Goal: Task Accomplishment & Management: Manage account settings

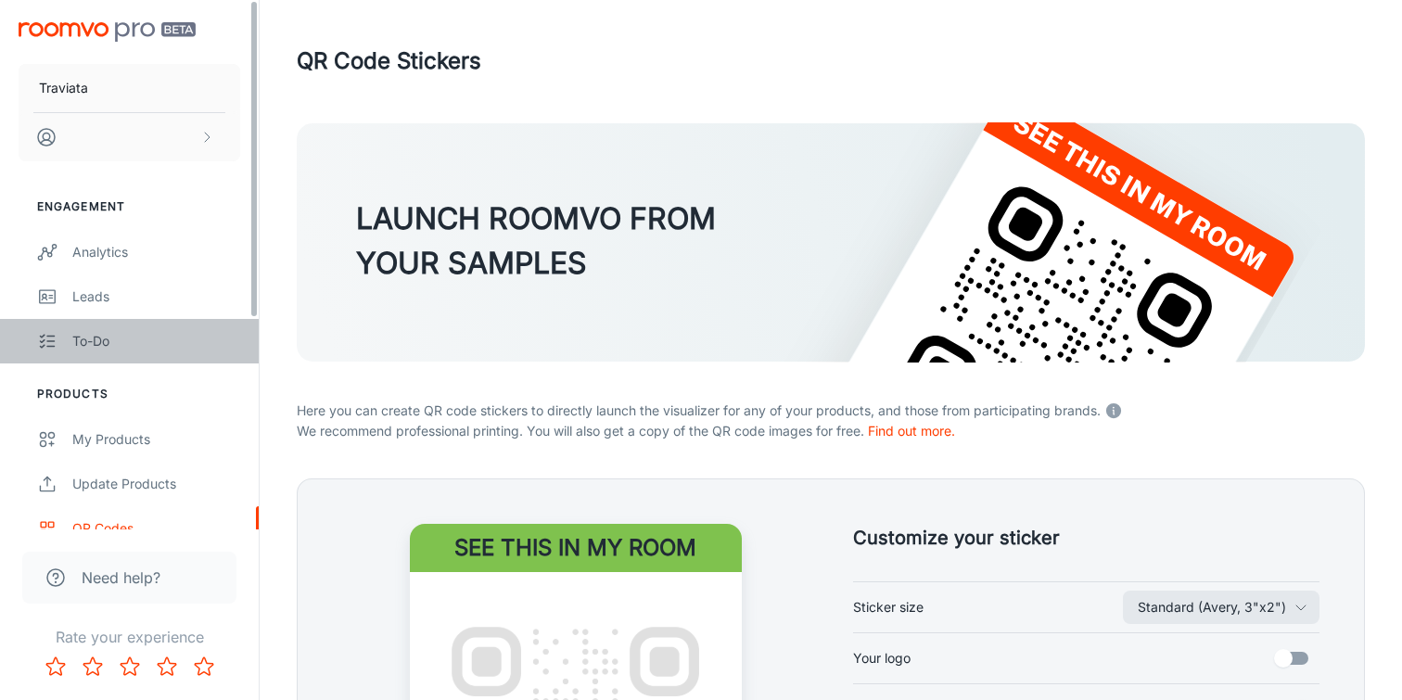
click at [99, 337] on div "To-do" at bounding box center [156, 341] width 168 height 20
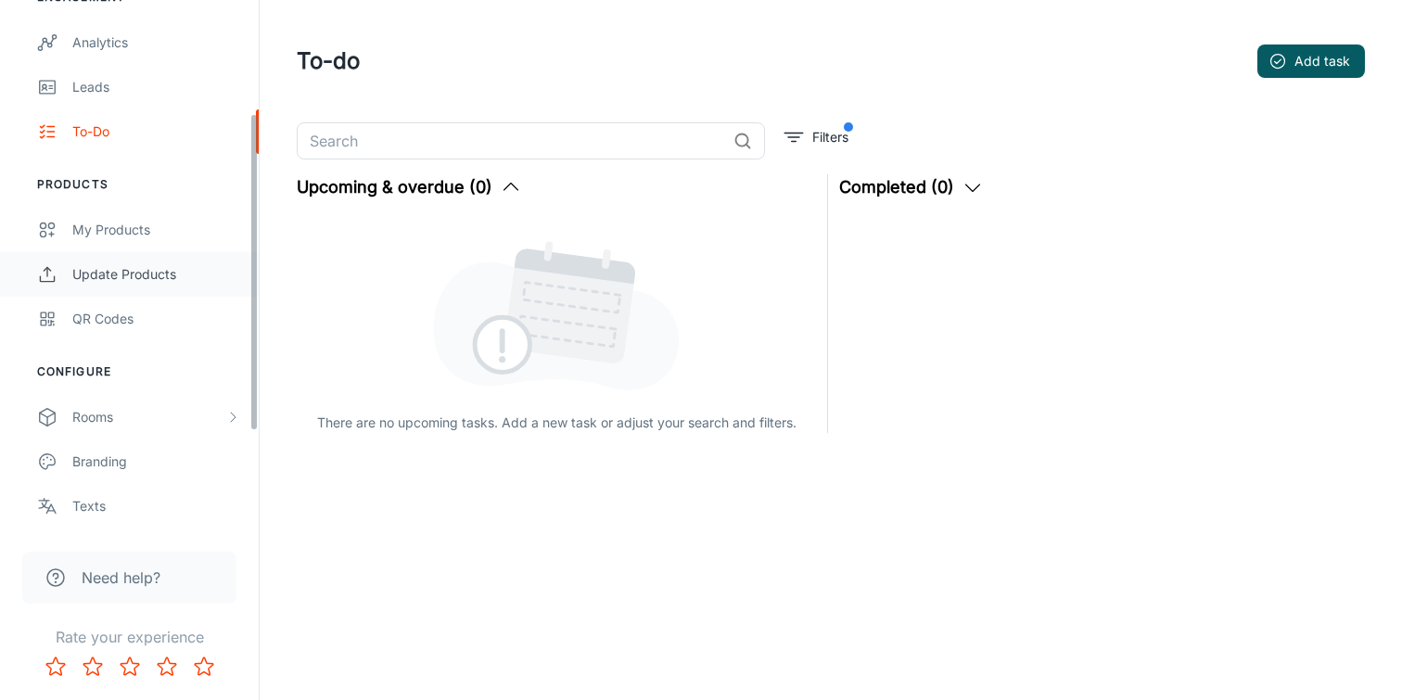
scroll to position [220, 0]
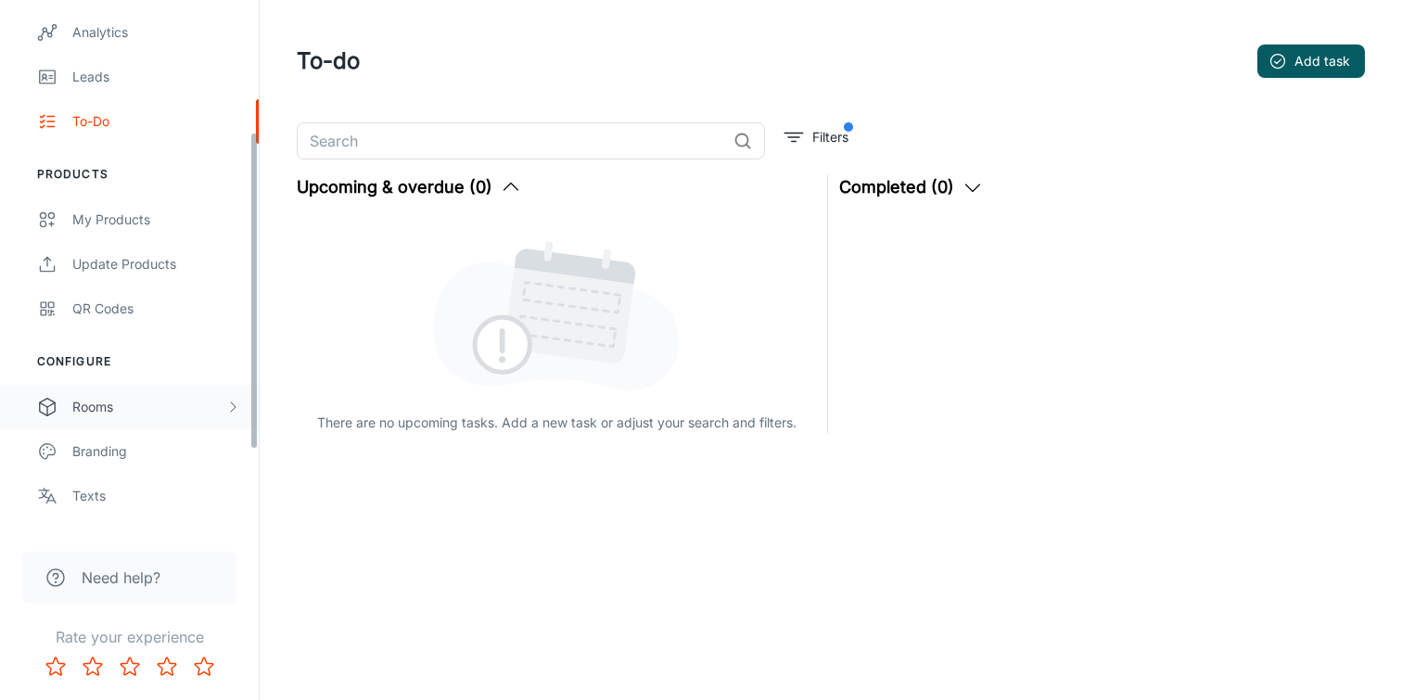
click at [141, 411] on div "Rooms" at bounding box center [148, 407] width 153 height 20
click at [142, 459] on div "My Rooms" at bounding box center [156, 451] width 168 height 20
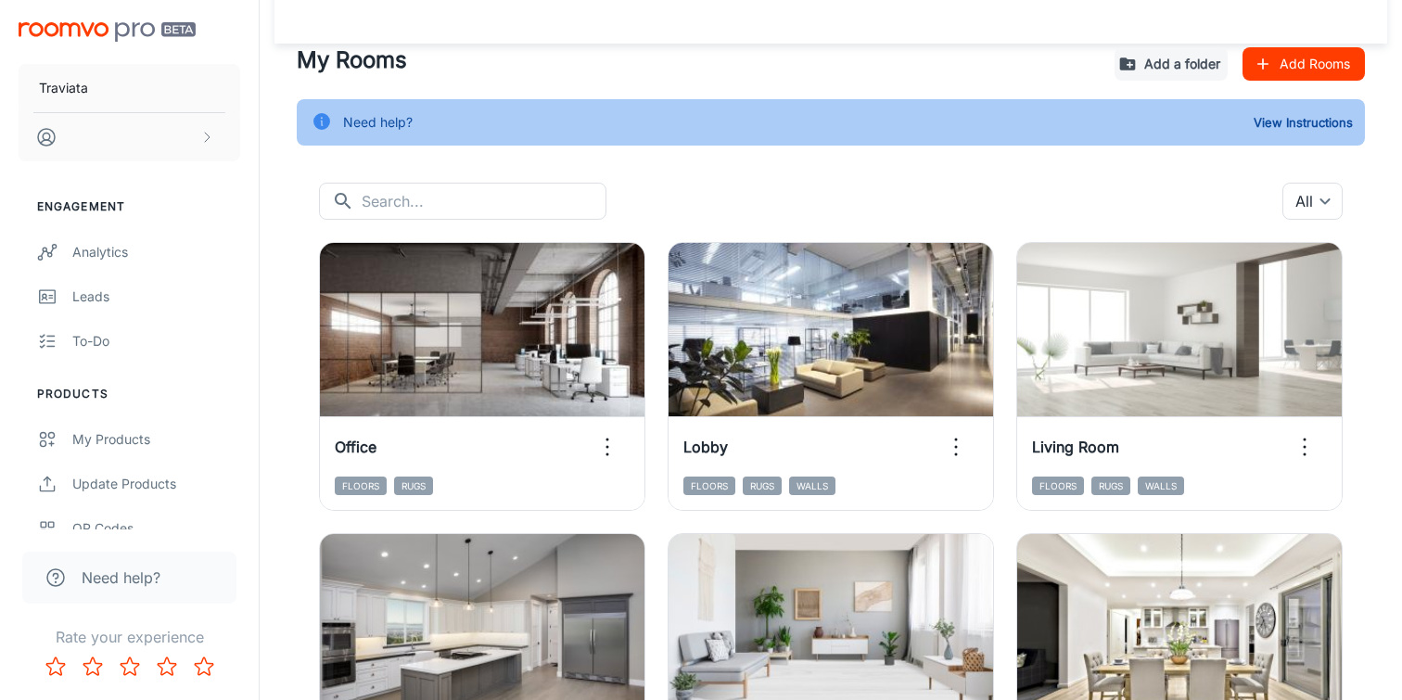
scroll to position [23, 0]
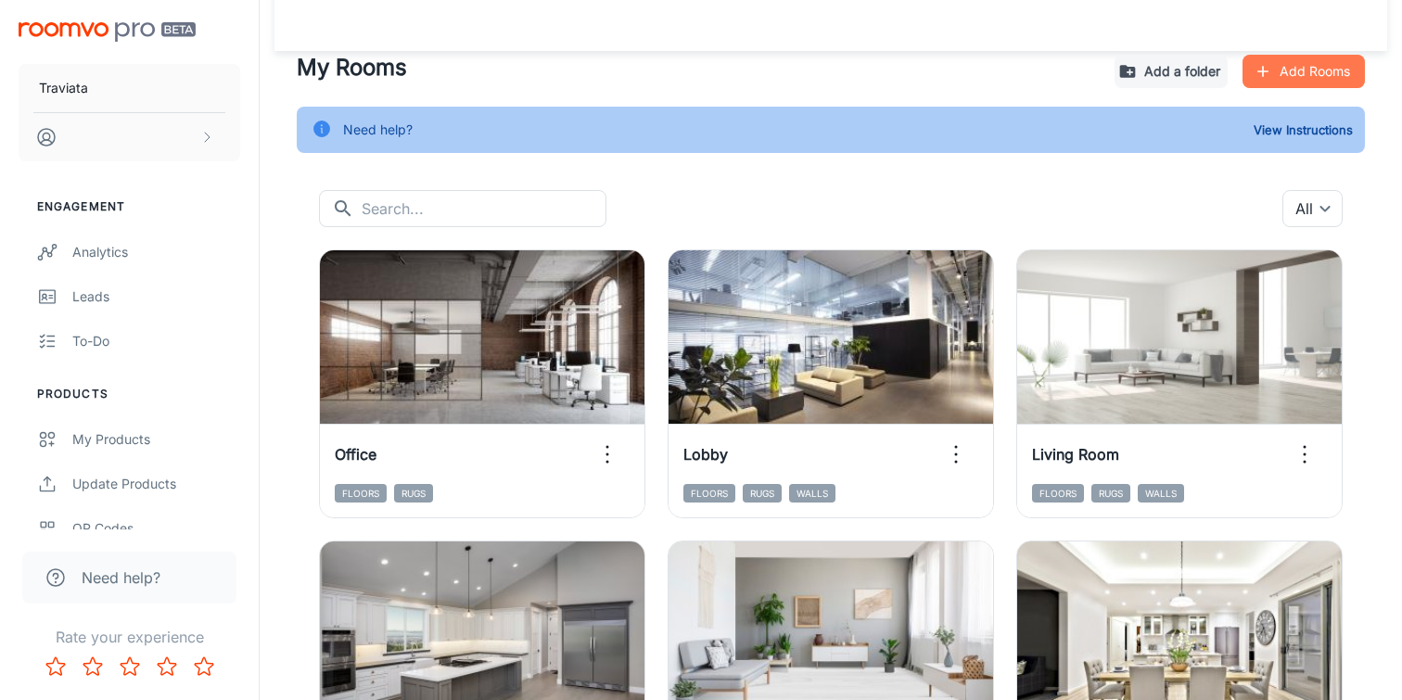
click at [1313, 58] on button "Add Rooms" at bounding box center [1303, 71] width 122 height 33
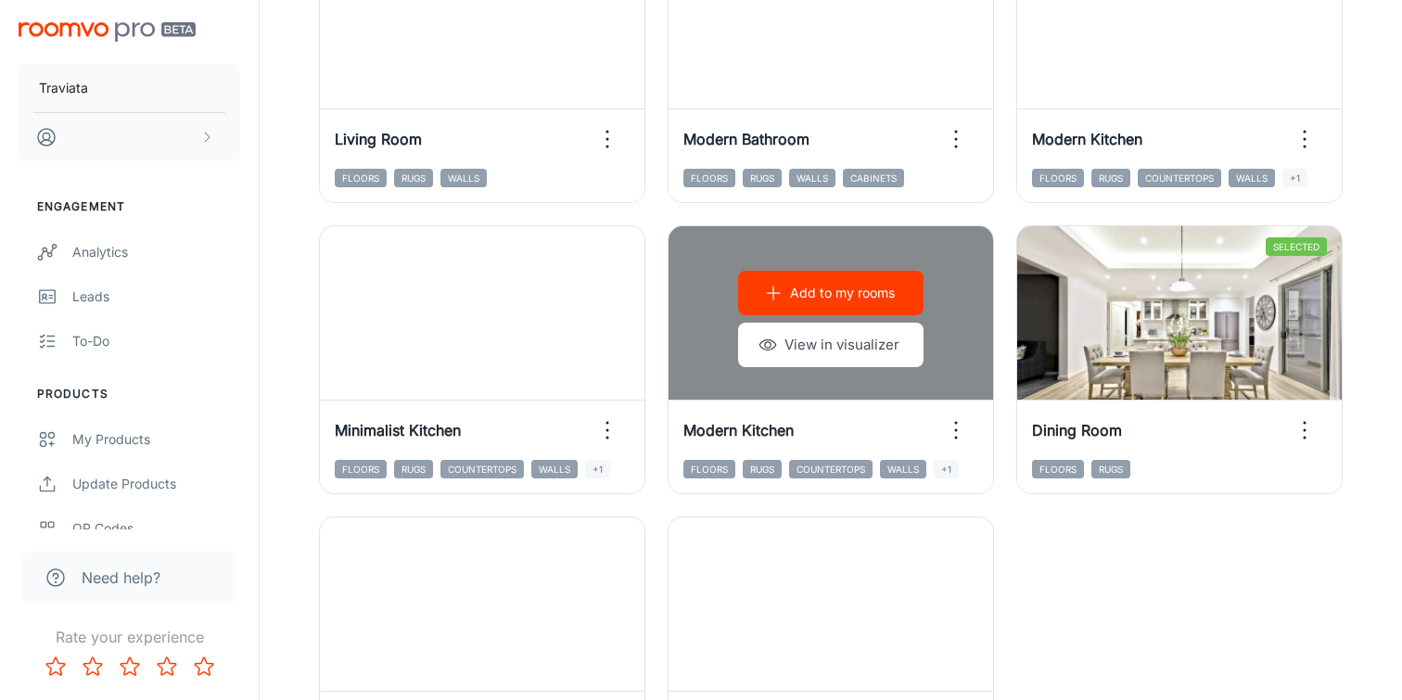
scroll to position [2931, 0]
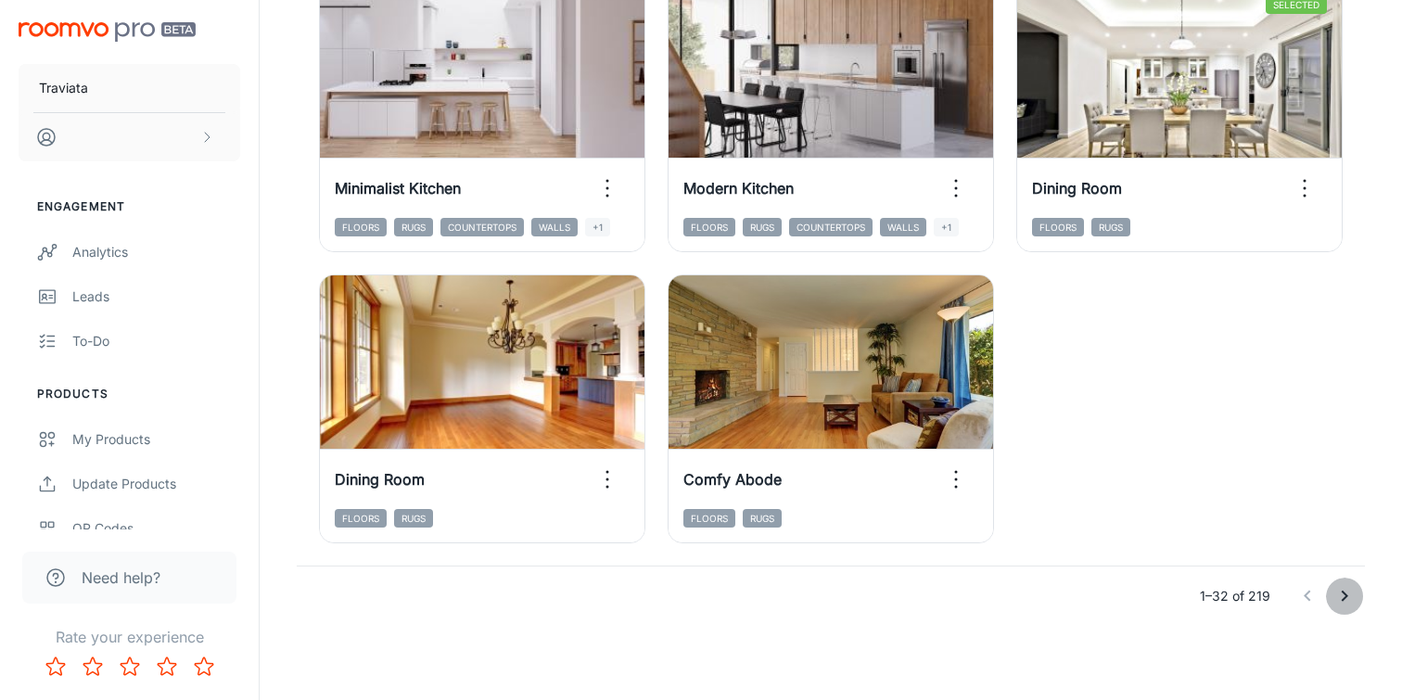
click at [1340, 597] on icon "Go to next page" at bounding box center [1344, 596] width 22 height 22
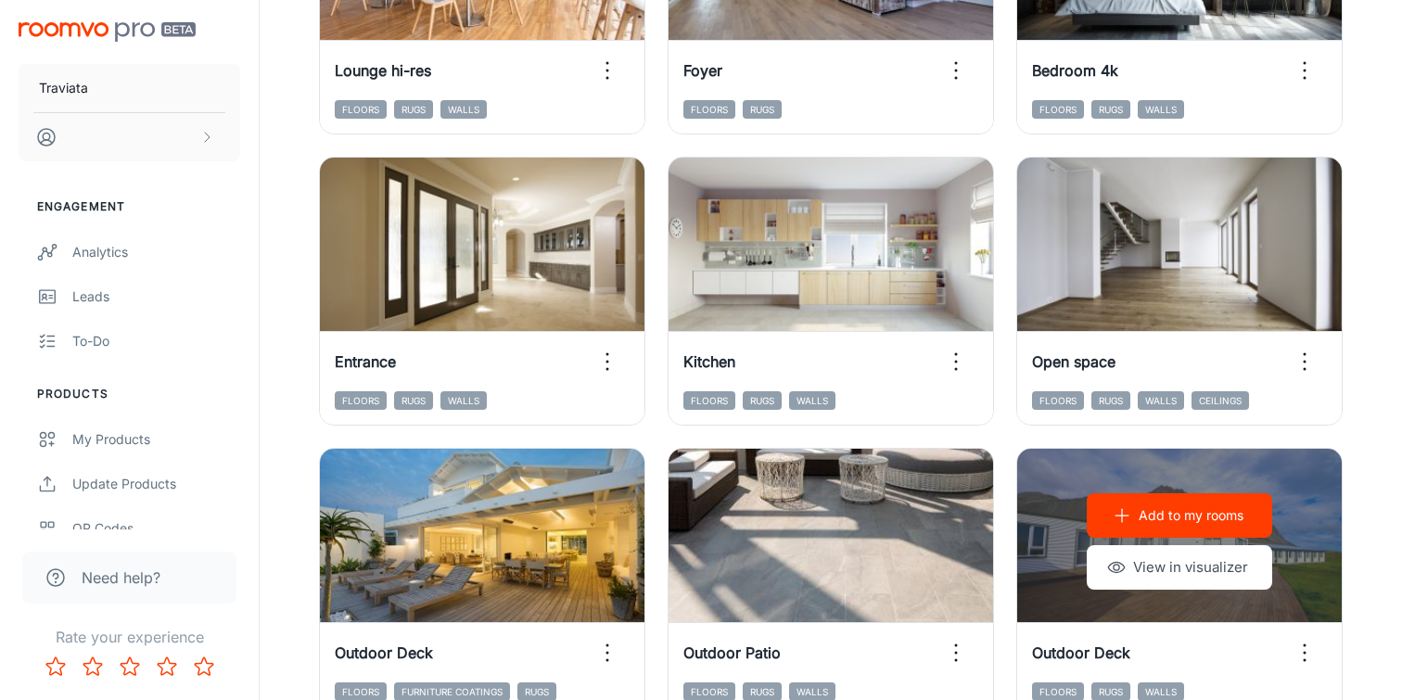
scroll to position [345, 0]
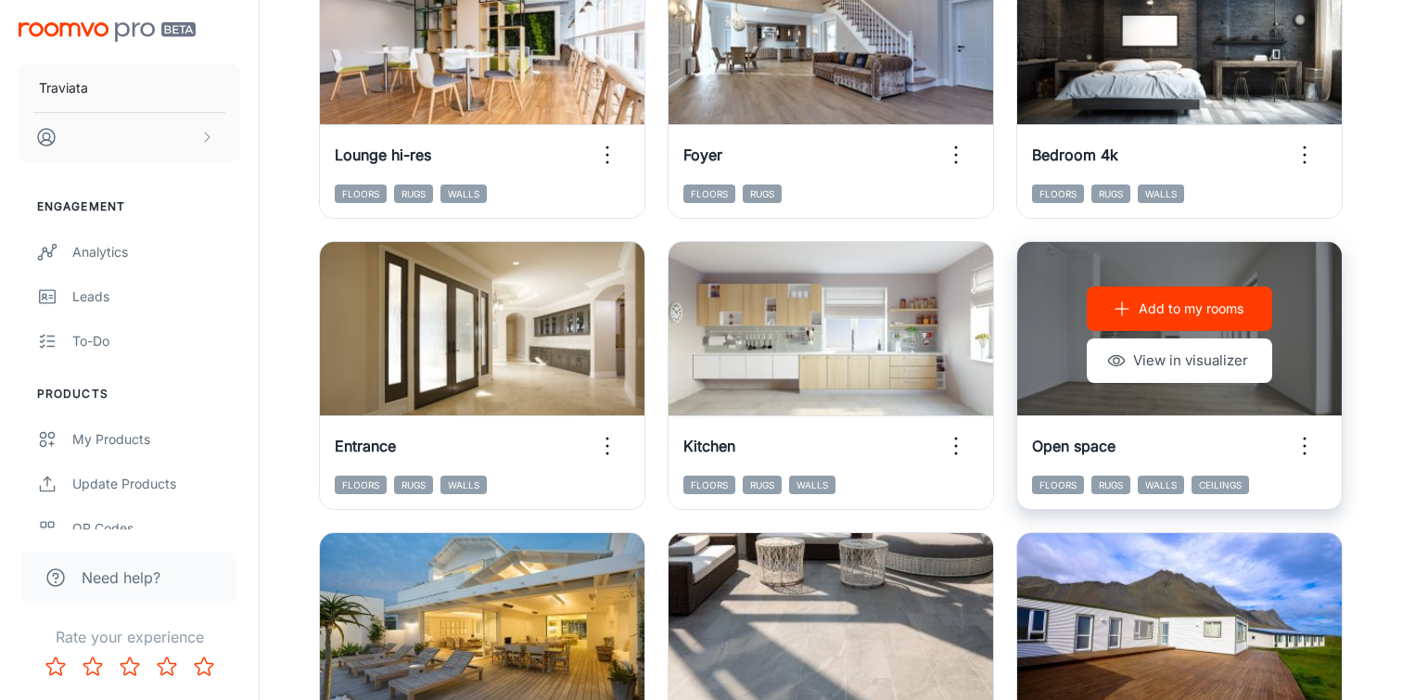
click at [1203, 313] on p "Add to my rooms" at bounding box center [1190, 309] width 105 height 20
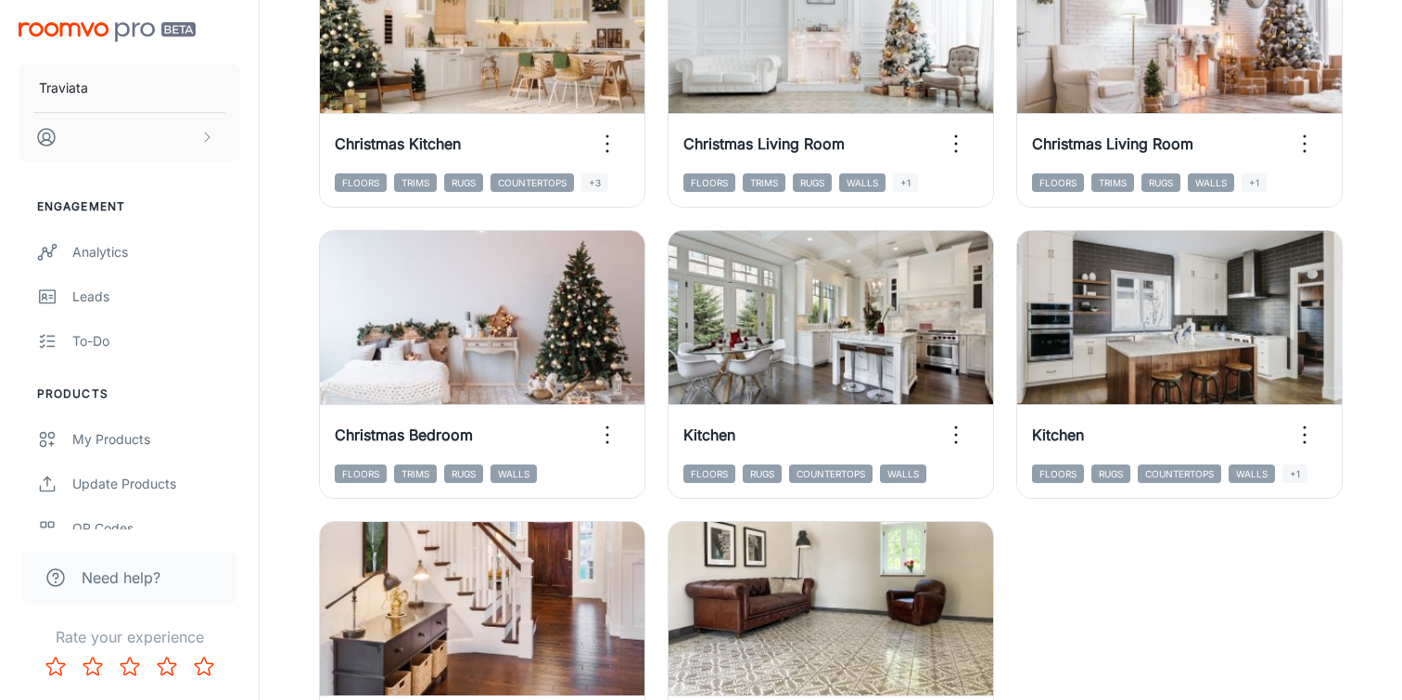
scroll to position [2931, 0]
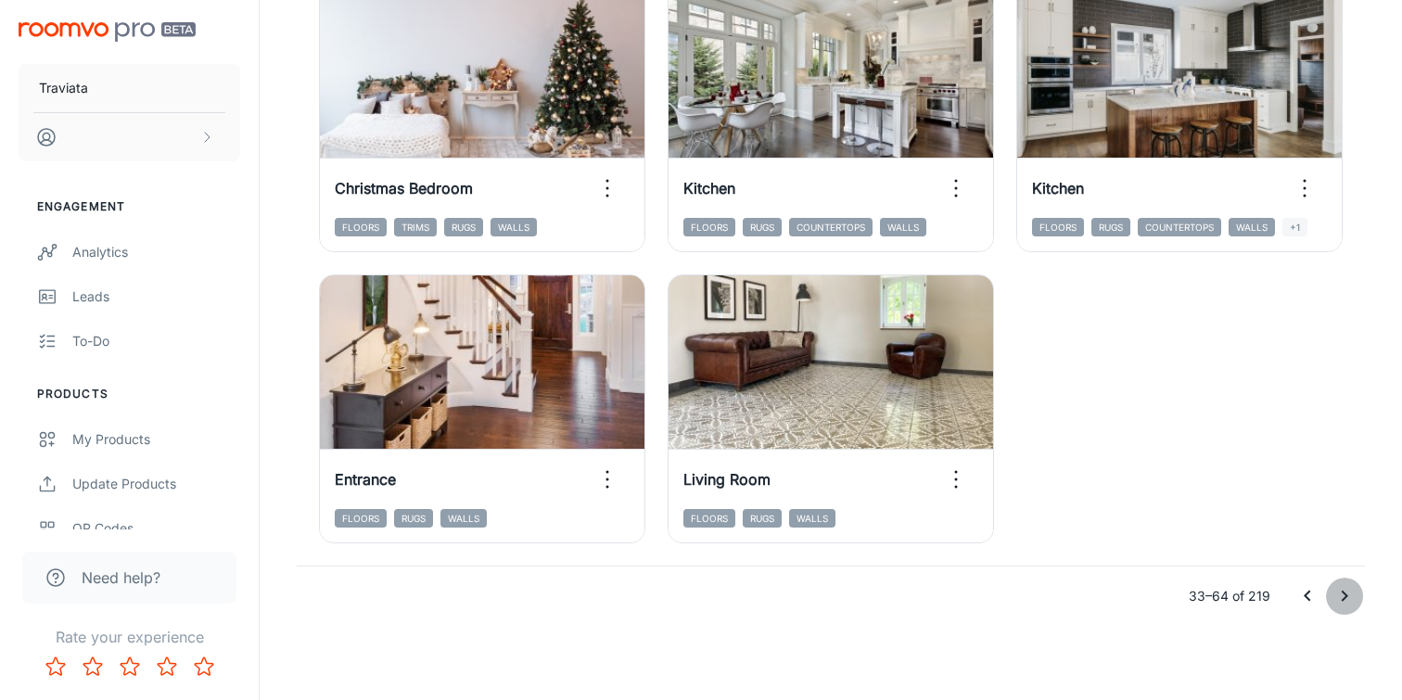
click at [1341, 595] on icon "Go to next page" at bounding box center [1344, 596] width 22 height 22
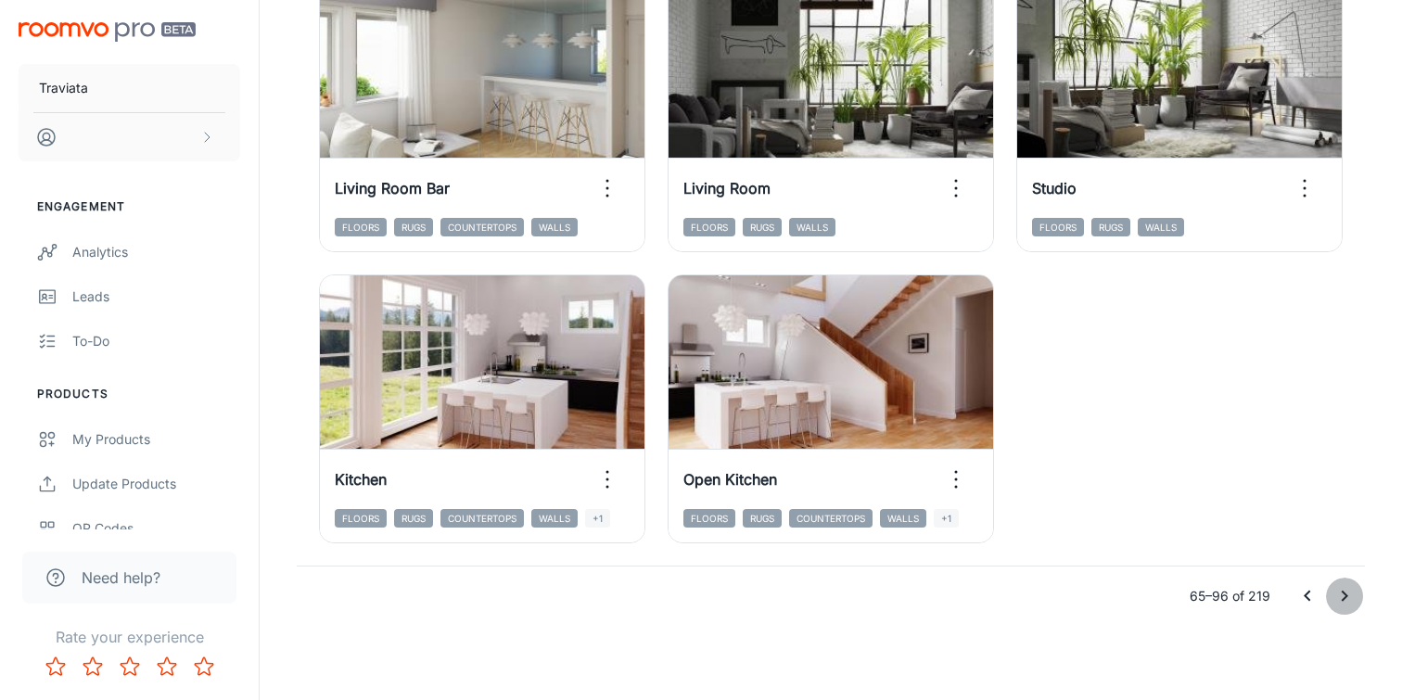
click at [1343, 595] on icon "Go to next page" at bounding box center [1344, 596] width 22 height 22
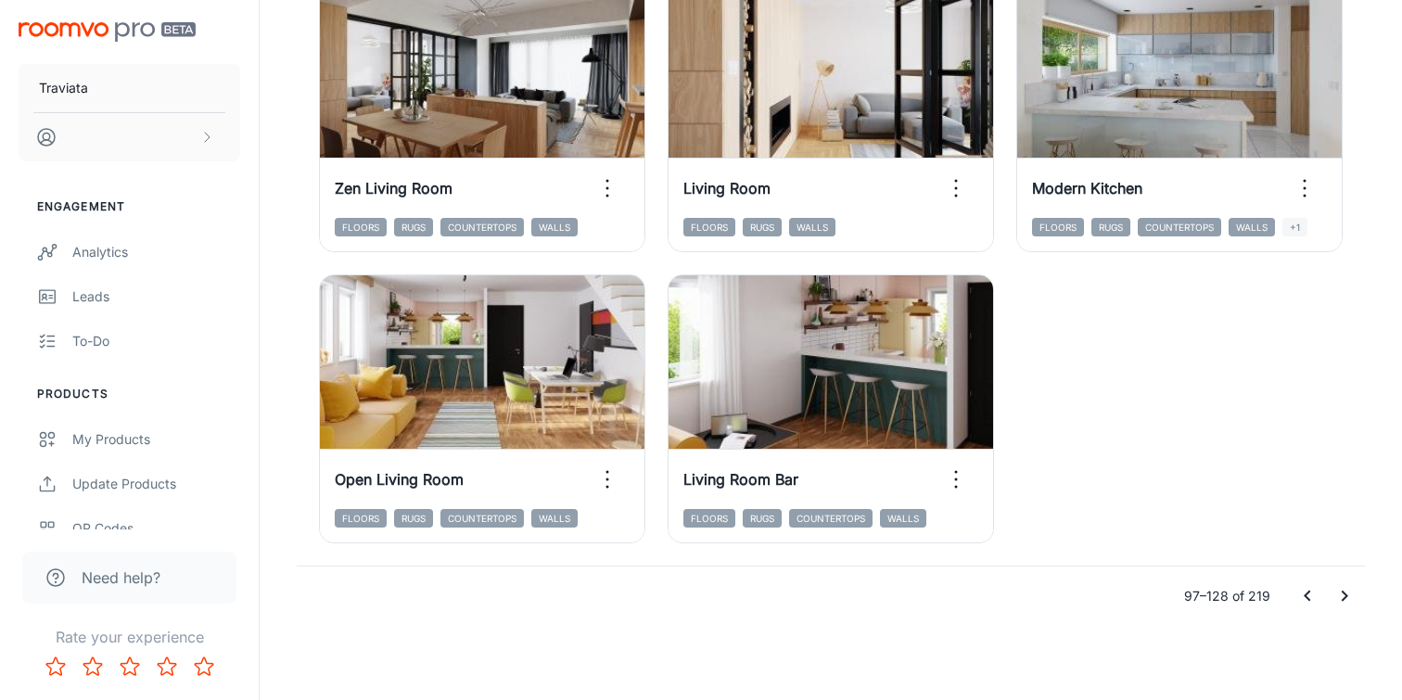
click at [1344, 599] on icon "Go to next page" at bounding box center [1344, 596] width 6 height 11
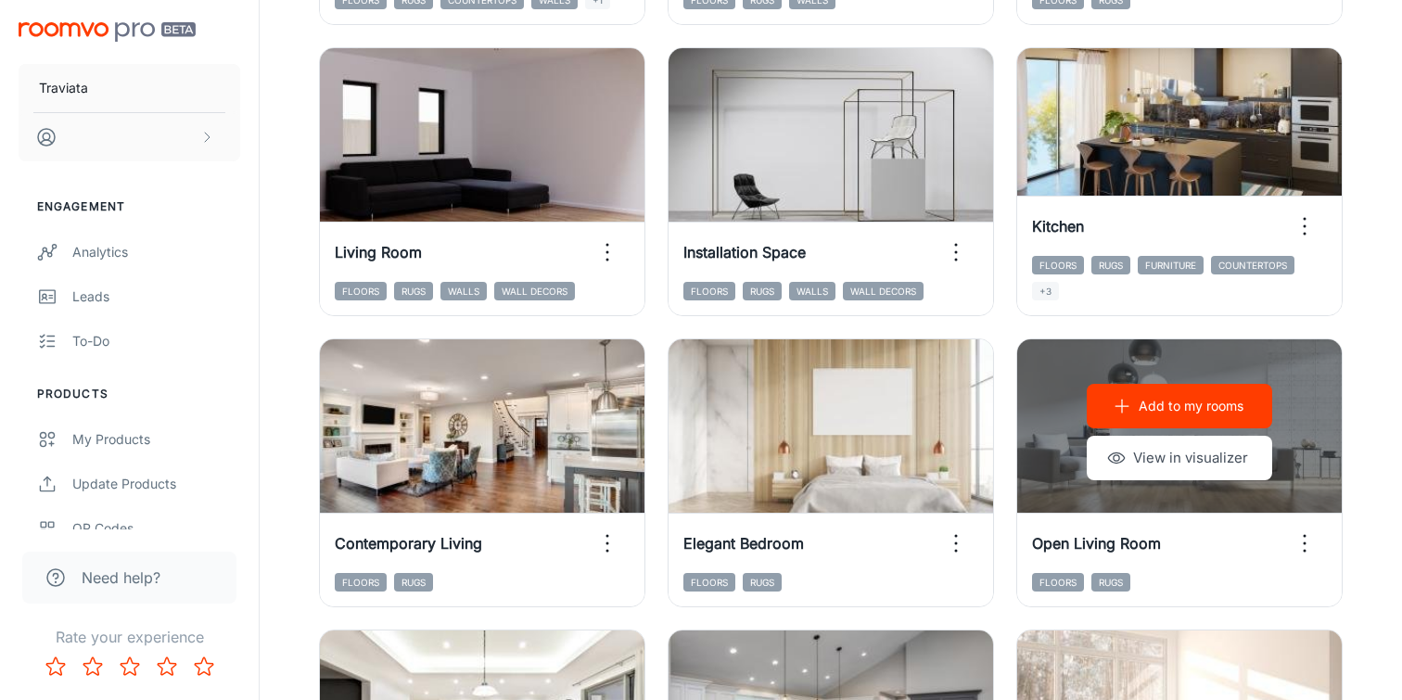
scroll to position [1963, 0]
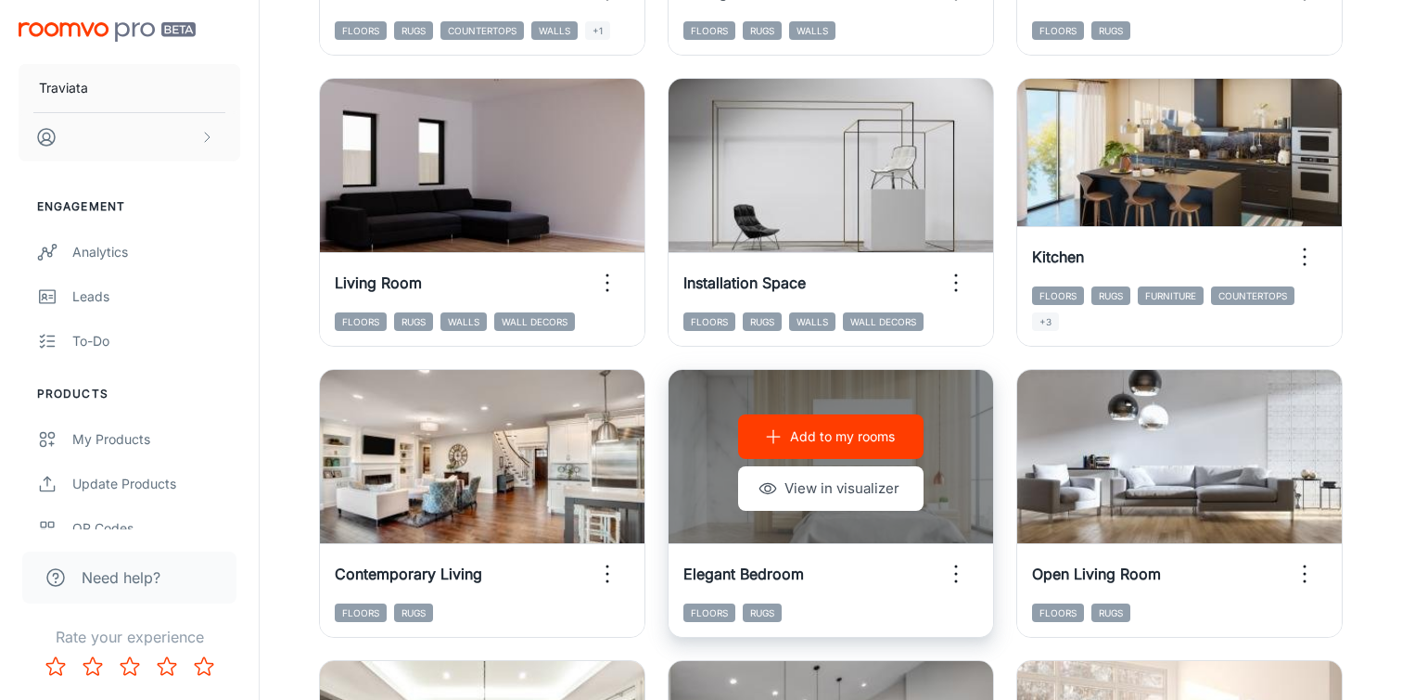
click at [949, 477] on div "Add to my rooms View in visualizer" at bounding box center [830, 462] width 324 height 185
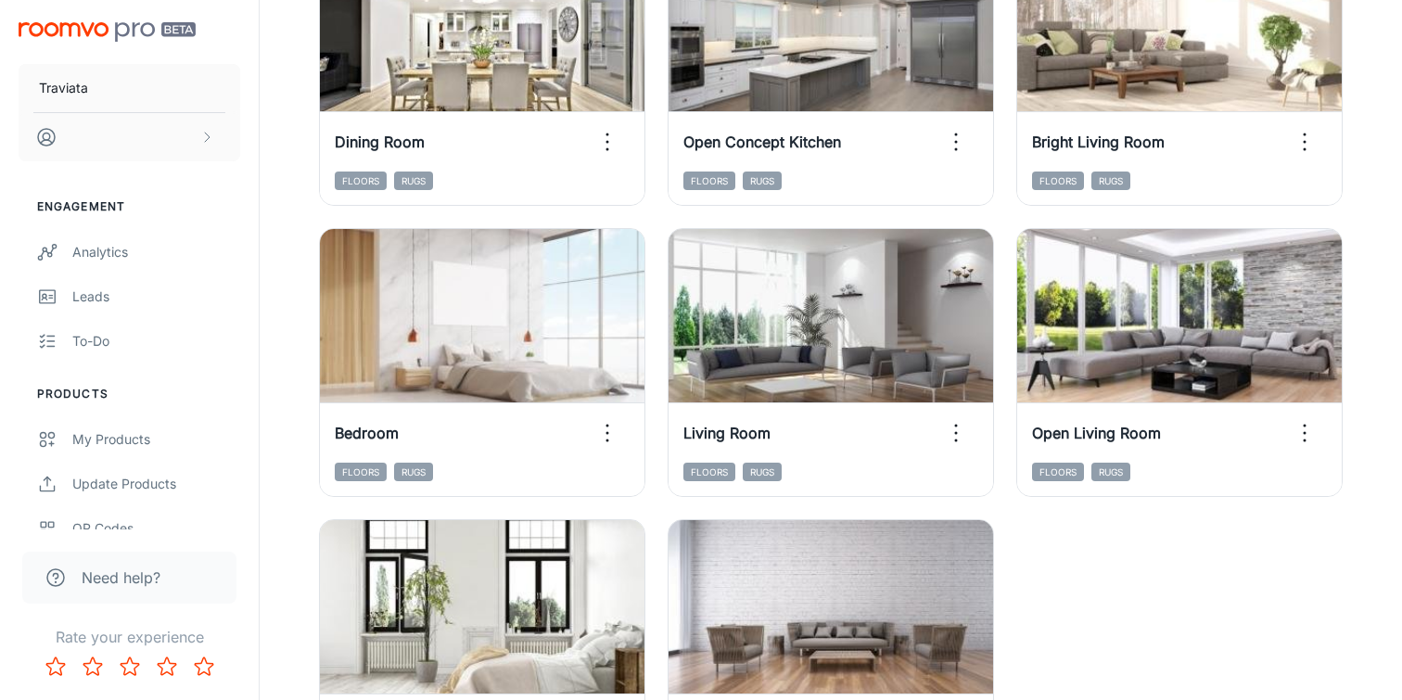
scroll to position [2931, 0]
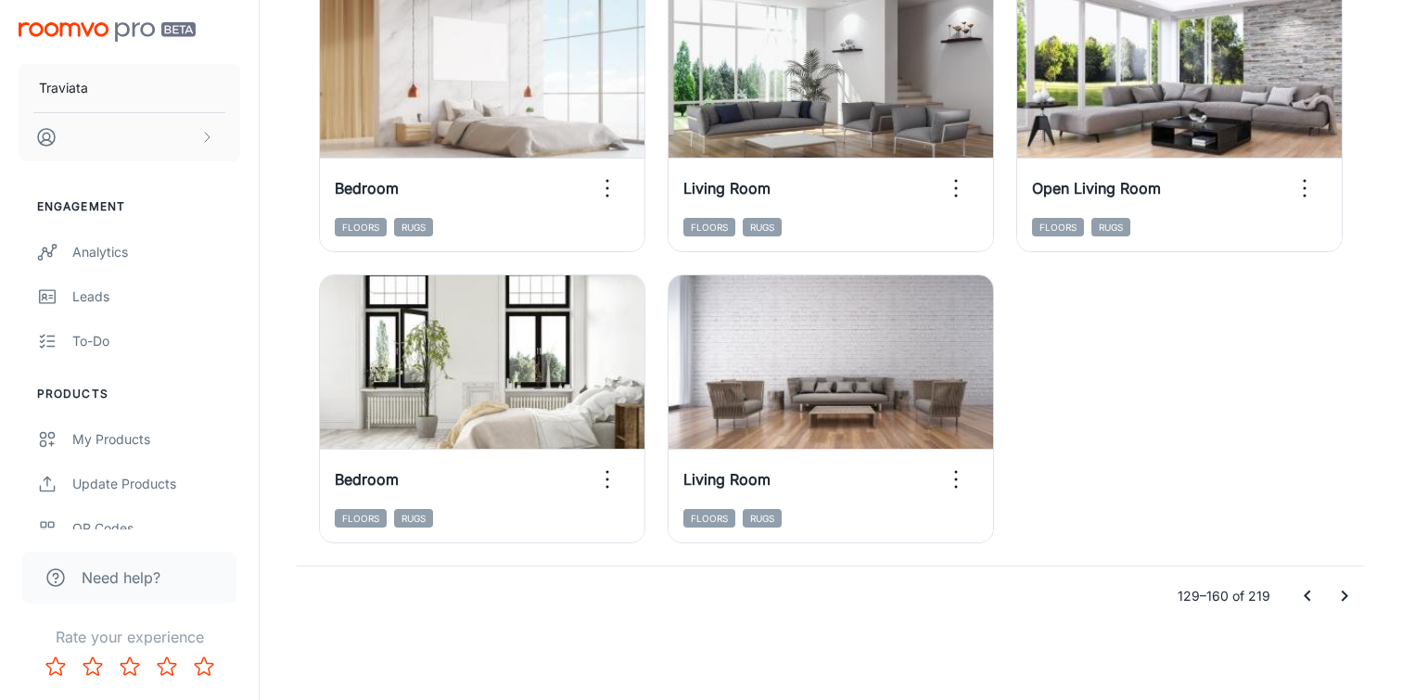
click at [1351, 592] on icon "Go to next page" at bounding box center [1344, 596] width 22 height 22
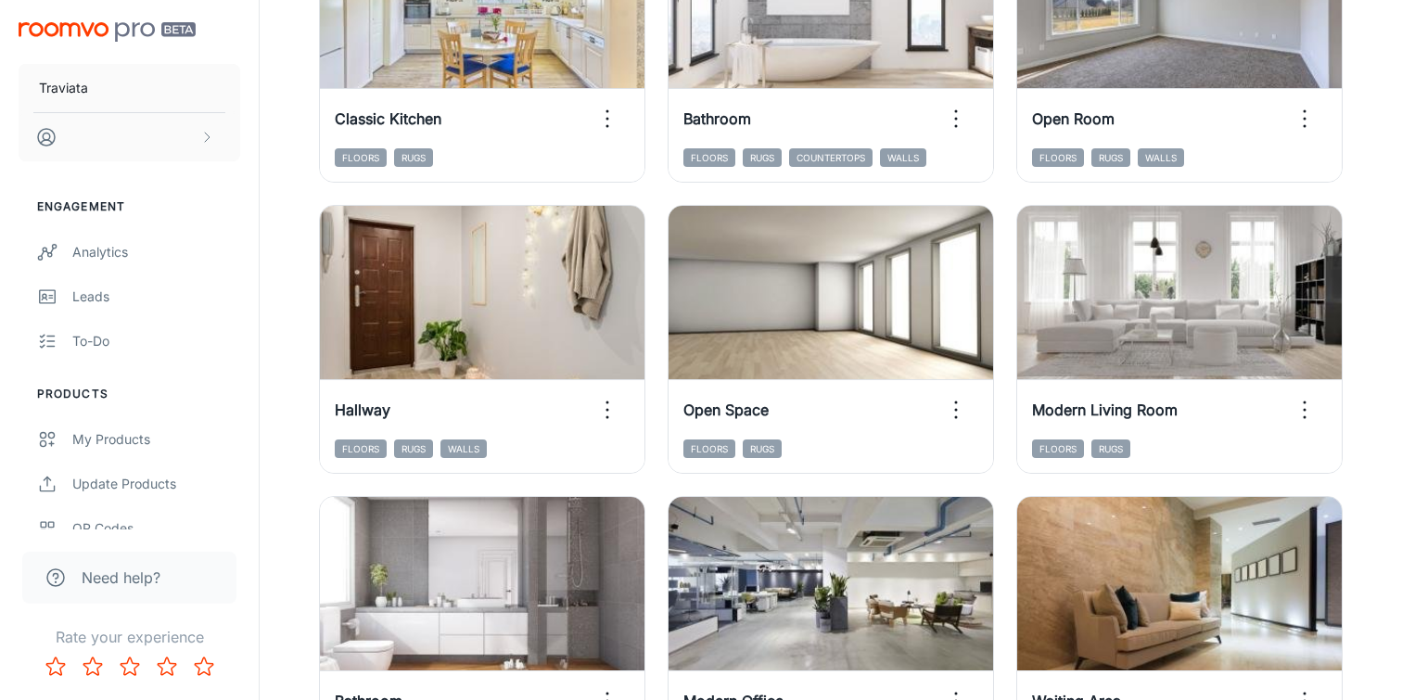
scroll to position [2420, 0]
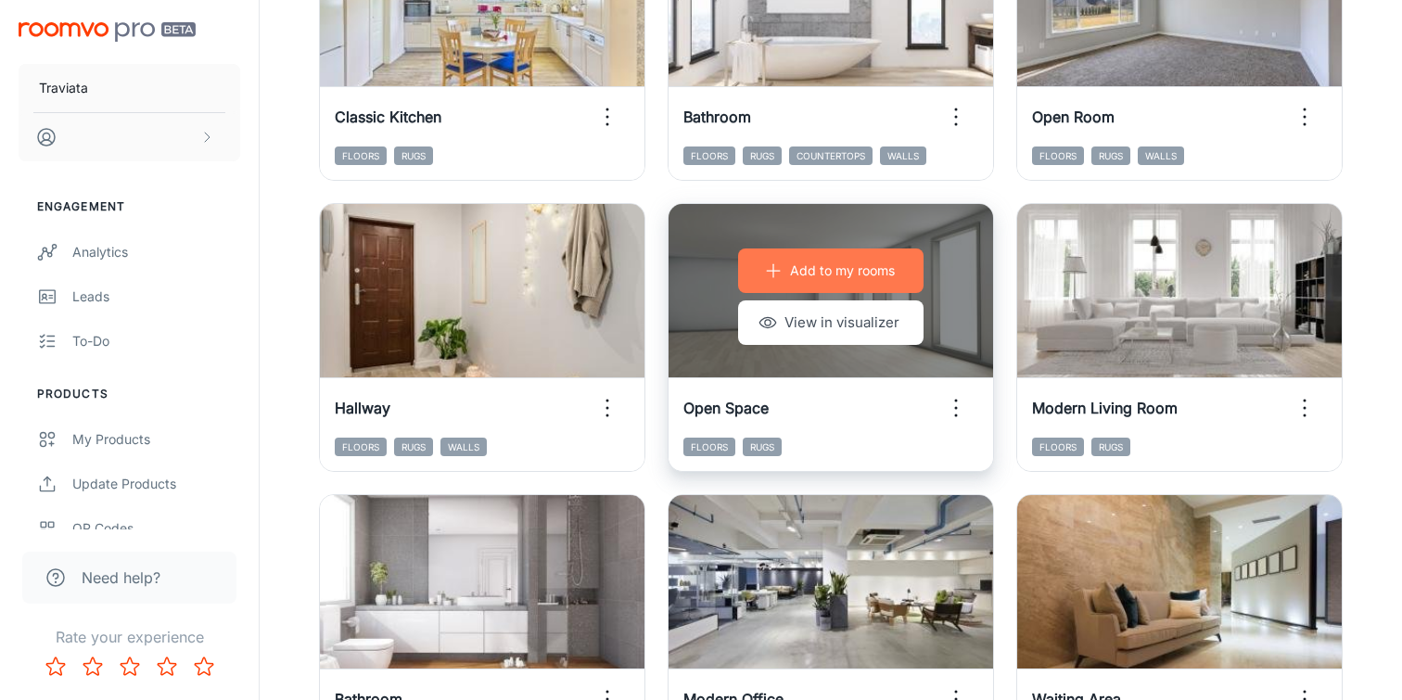
click at [850, 275] on p "Add to my rooms" at bounding box center [842, 270] width 105 height 20
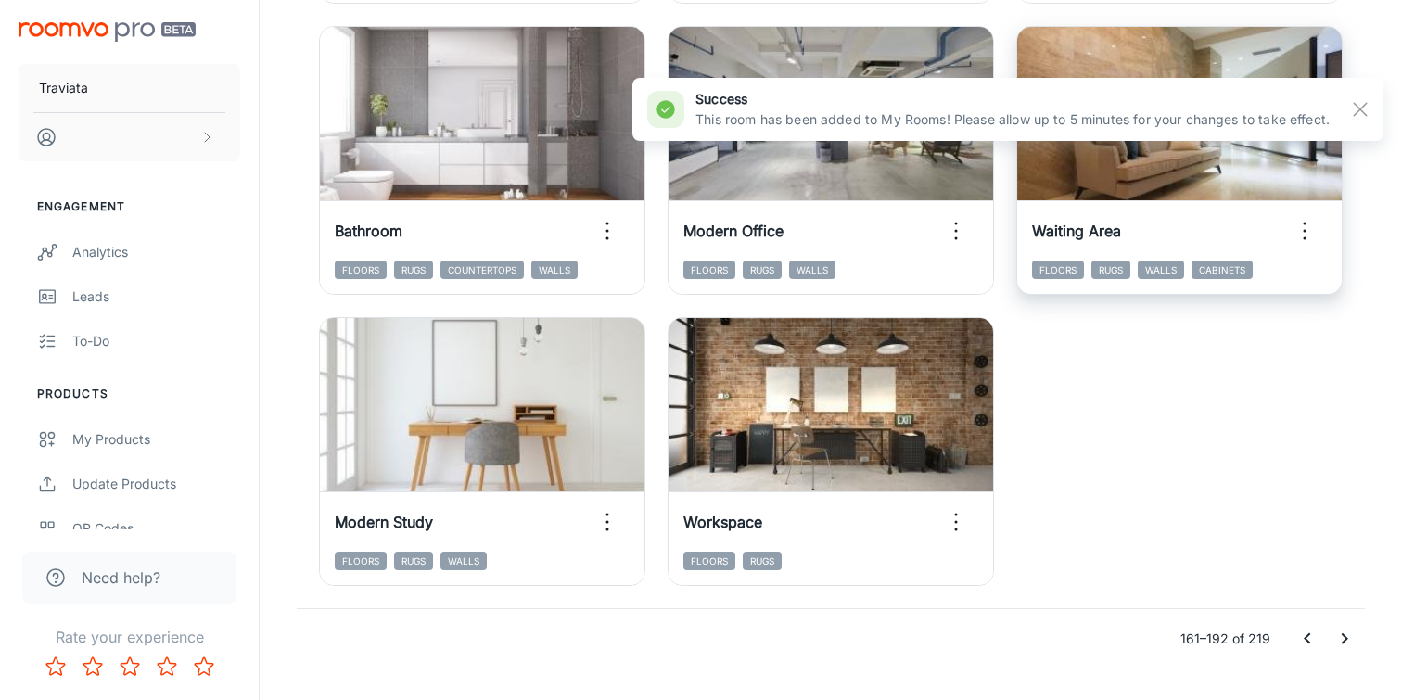
scroll to position [2931, 0]
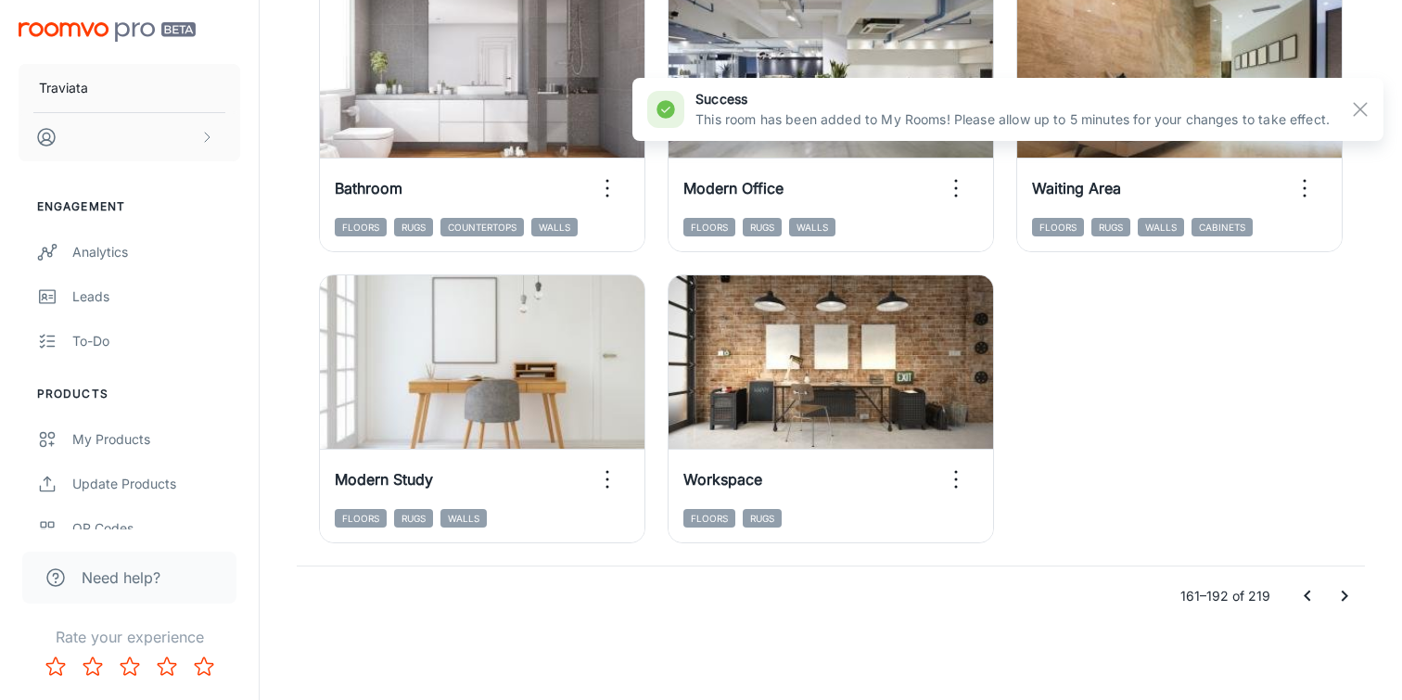
click at [1345, 601] on icon "Go to next page" at bounding box center [1344, 596] width 22 height 22
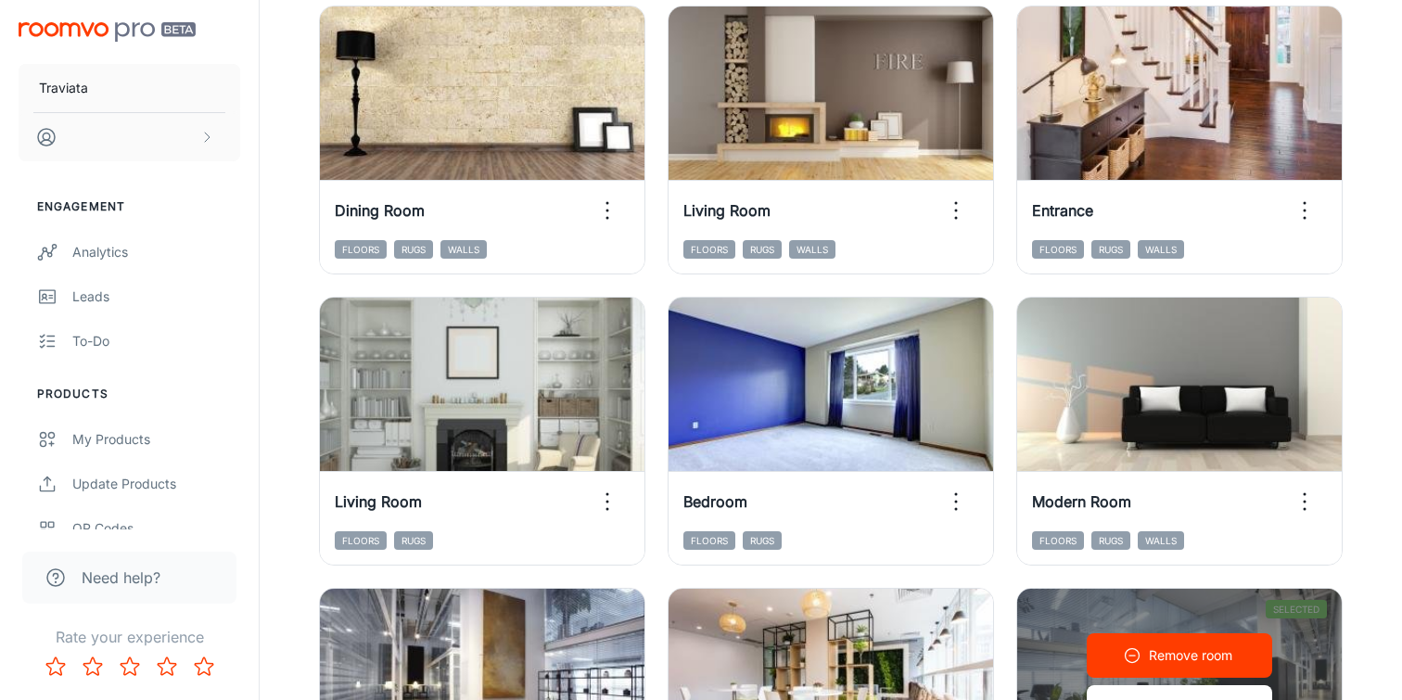
scroll to position [1737, 0]
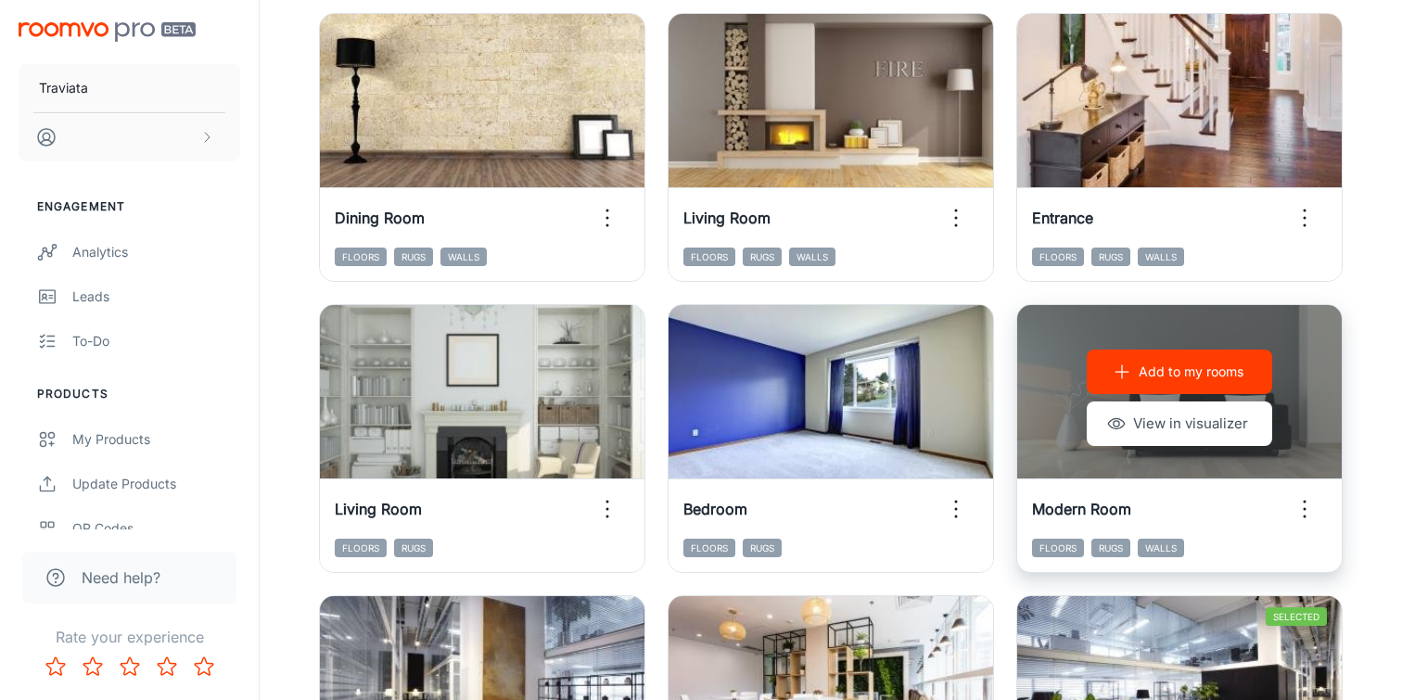
click at [1184, 365] on p "Add to my rooms" at bounding box center [1190, 372] width 105 height 20
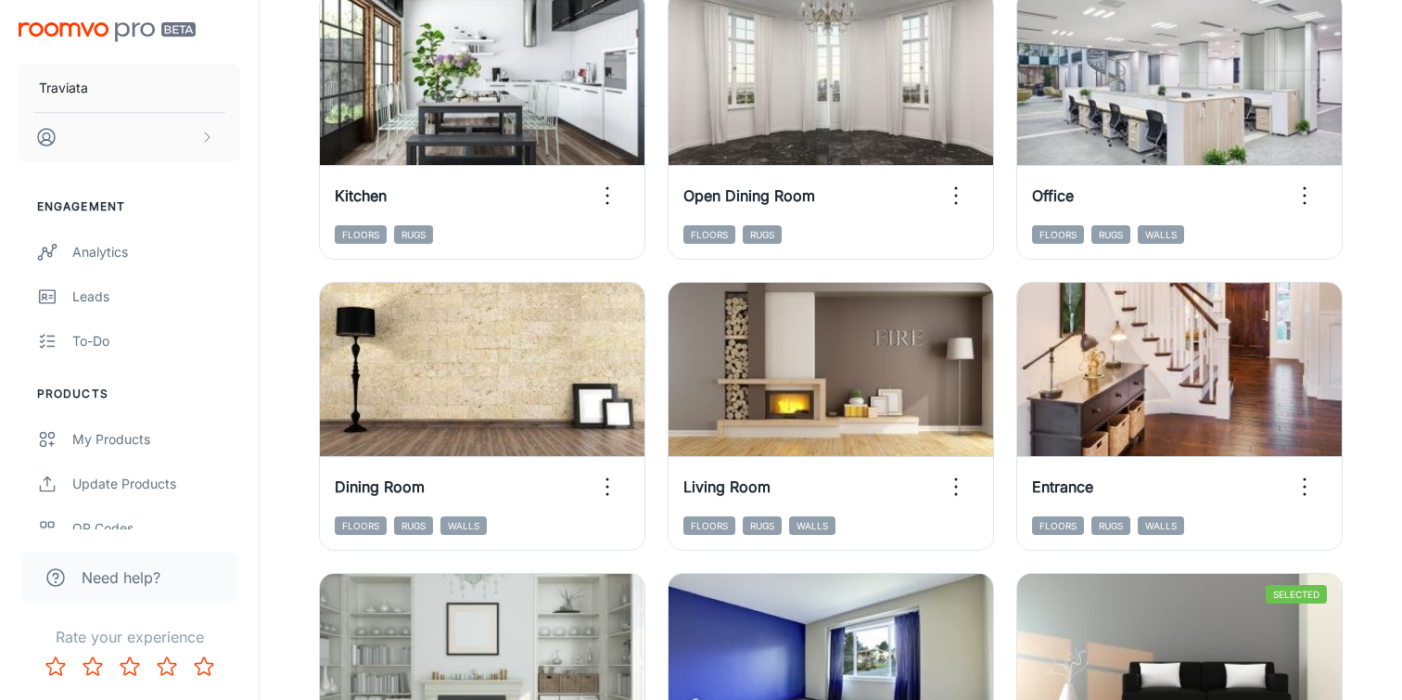
scroll to position [1355, 0]
